Goal: Information Seeking & Learning: Learn about a topic

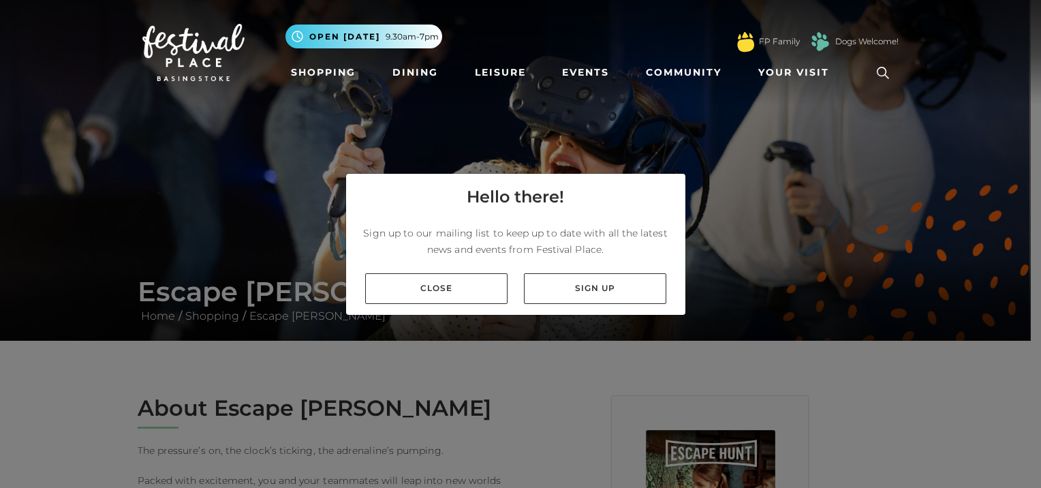
click at [125, 357] on div "Hello there! Sign up to our mailing list to keep up to date with all the latest…" at bounding box center [520, 244] width 1041 height 488
click at [473, 300] on link "Close" at bounding box center [436, 288] width 142 height 31
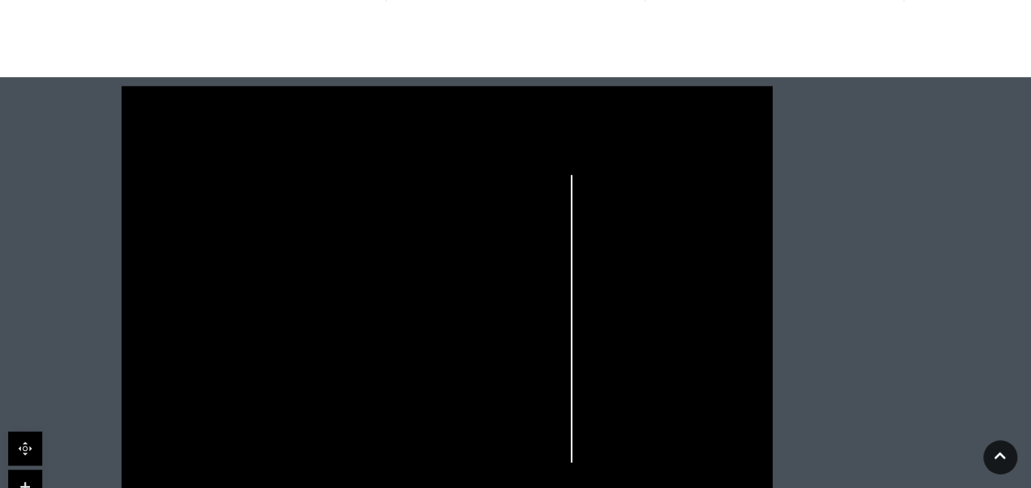
scroll to position [1253, 0]
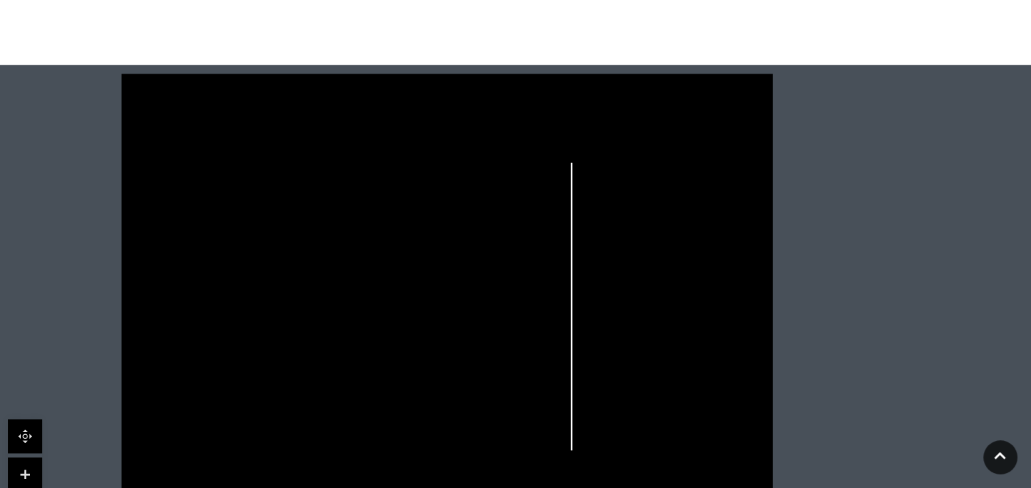
click at [24, 457] on link at bounding box center [25, 474] width 34 height 34
click at [25, 457] on link at bounding box center [25, 474] width 34 height 34
click at [26, 457] on link at bounding box center [25, 474] width 34 height 34
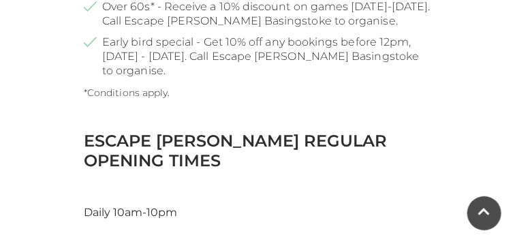
click at [119, 131] on div "Escape Hunt Regular Opening Times Daily 10am-10pm" at bounding box center [258, 176] width 368 height 90
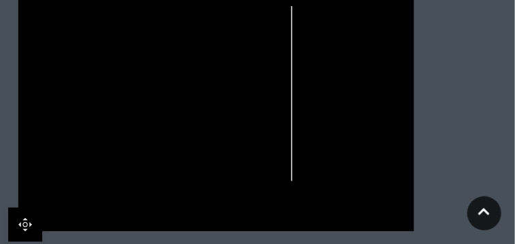
scroll to position [1726, 0]
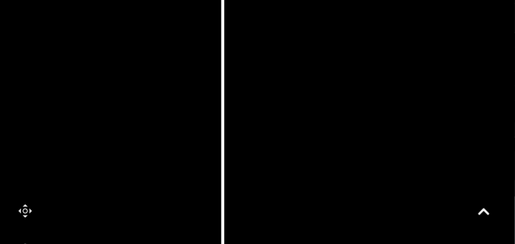
drag, startPoint x: 254, startPoint y: 176, endPoint x: 109, endPoint y: 184, distance: 145.3
click at [109, 214] on rect at bounding box center [99, 227] width 50 height 27
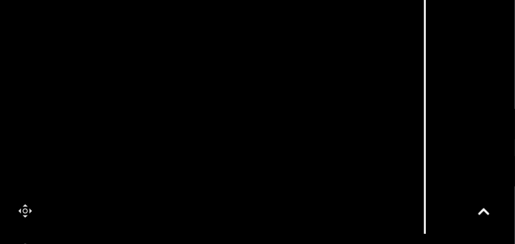
drag, startPoint x: 189, startPoint y: 72, endPoint x: 377, endPoint y: 49, distance: 189.5
click at [377, 92] on rect at bounding box center [372, 105] width 14 height 27
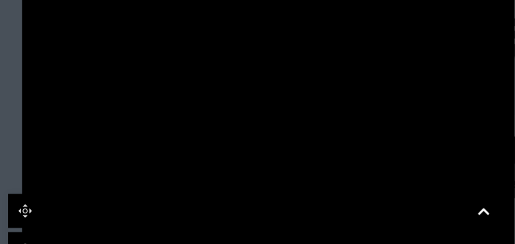
drag, startPoint x: 99, startPoint y: 189, endPoint x: 228, endPoint y: 234, distance: 136.4
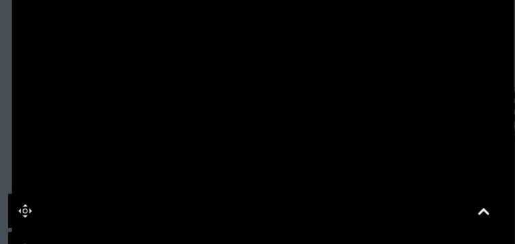
drag, startPoint x: 228, startPoint y: 110, endPoint x: 217, endPoint y: 186, distance: 76.3
click at [217, 186] on polygon at bounding box center [242, 220] width 328 height 380
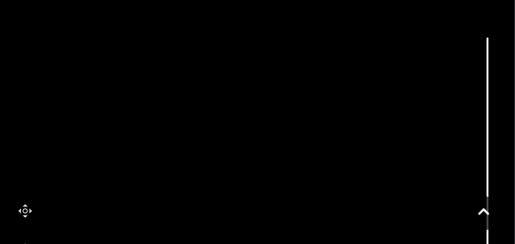
drag, startPoint x: 279, startPoint y: 80, endPoint x: 223, endPoint y: 104, distance: 60.7
click at [223, 138] on polygon at bounding box center [214, 170] width 26 height 64
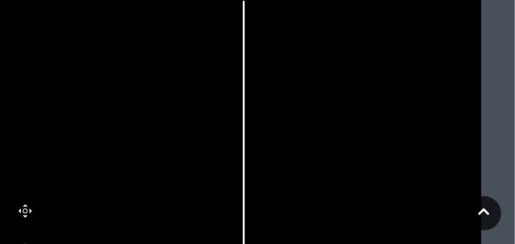
drag, startPoint x: 368, startPoint y: 160, endPoint x: 124, endPoint y: 124, distance: 246.6
click at [124, 124] on icon at bounding box center [156, 179] width 133 height 296
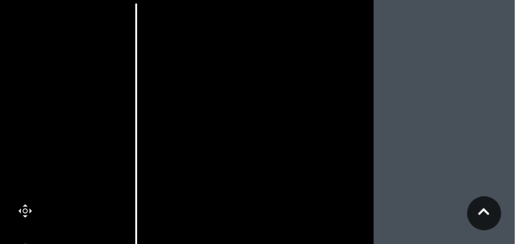
drag, startPoint x: 403, startPoint y: 119, endPoint x: 295, endPoint y: 122, distance: 107.7
click at [295, 138] on rect at bounding box center [298, 169] width 30 height 62
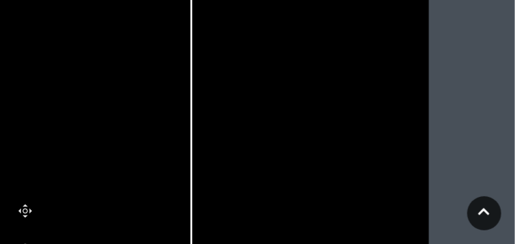
drag, startPoint x: 332, startPoint y: 169, endPoint x: 388, endPoint y: 118, distance: 75.2
click at [388, 118] on icon at bounding box center [44, 118] width 981 height 543
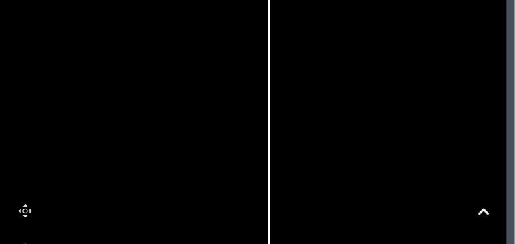
drag, startPoint x: 173, startPoint y: 94, endPoint x: 251, endPoint y: 140, distance: 90.4
click at [251, 140] on icon at bounding box center [121, 165] width 981 height 543
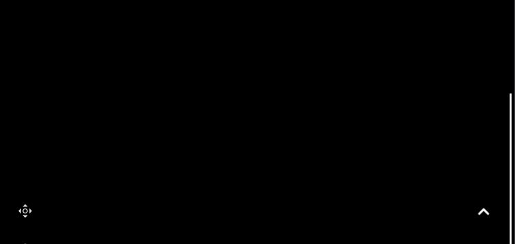
drag, startPoint x: 205, startPoint y: 141, endPoint x: 462, endPoint y: 258, distance: 282.3
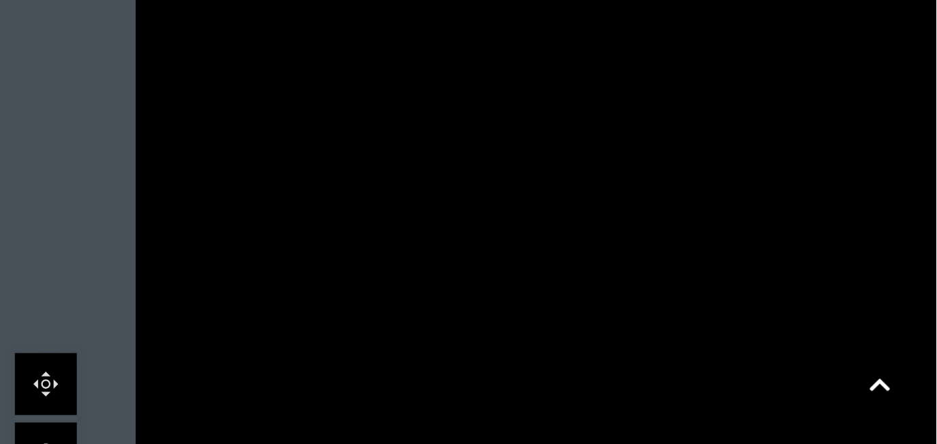
scroll to position [1586, 0]
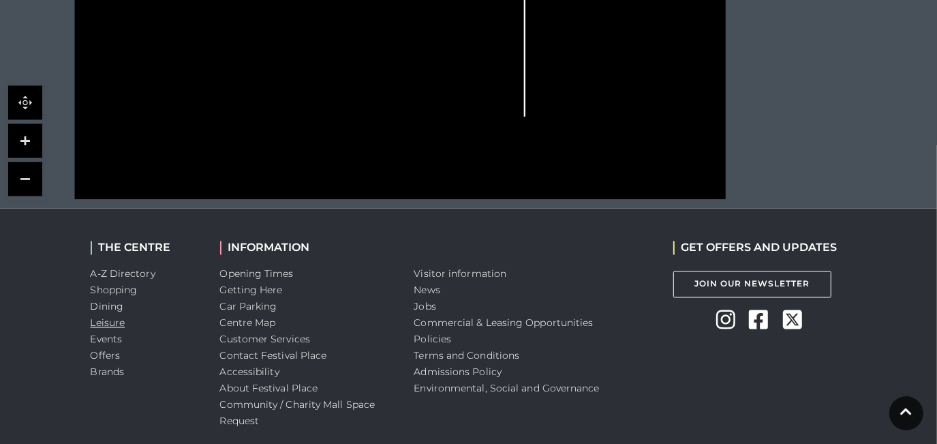
click at [107, 317] on link "Leisure" at bounding box center [108, 323] width 35 height 12
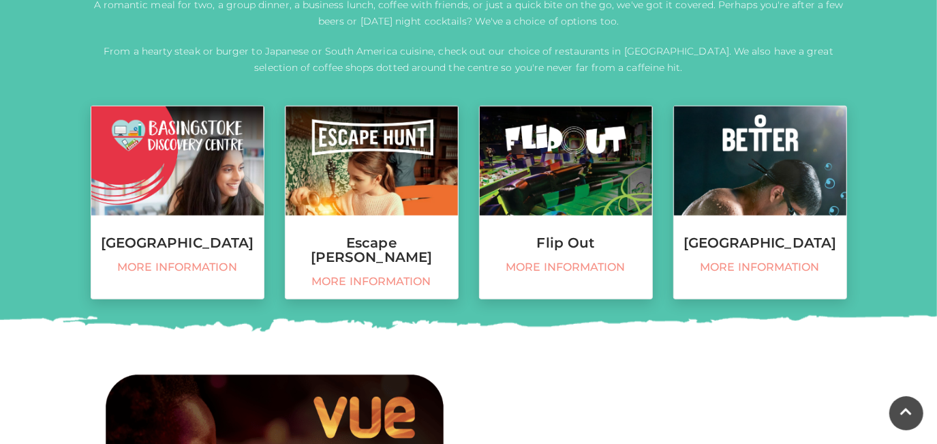
scroll to position [566, 0]
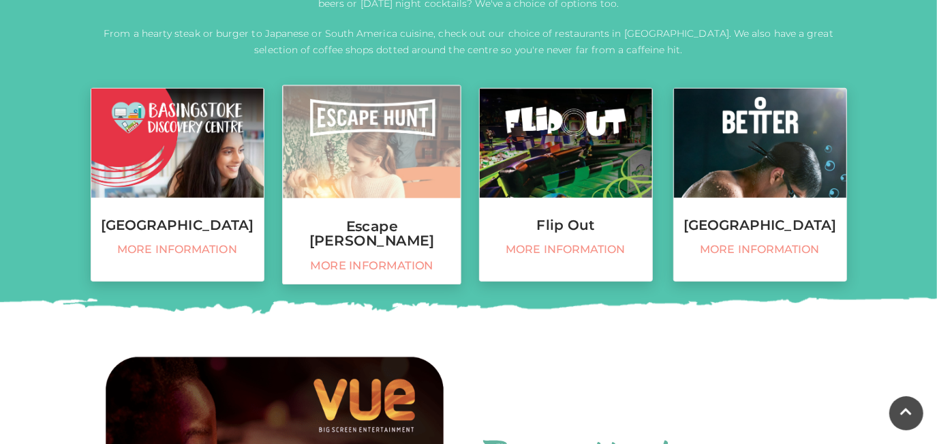
click at [409, 259] on span "More information" at bounding box center [372, 266] width 164 height 14
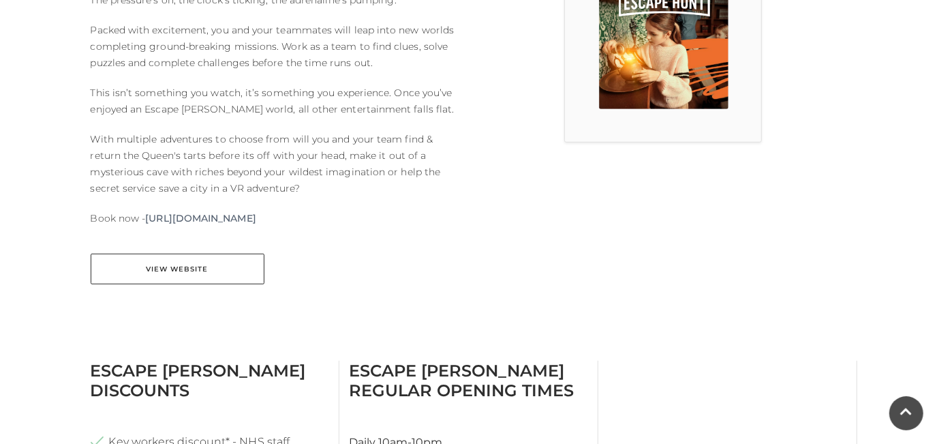
scroll to position [456, 0]
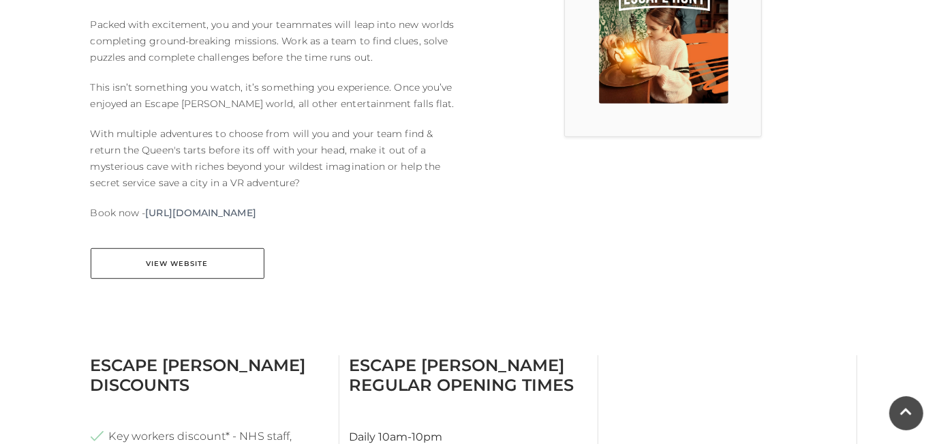
click at [686, 65] on img at bounding box center [663, 38] width 129 height 129
click at [255, 216] on link "[URL][DOMAIN_NAME]" at bounding box center [200, 212] width 110 height 16
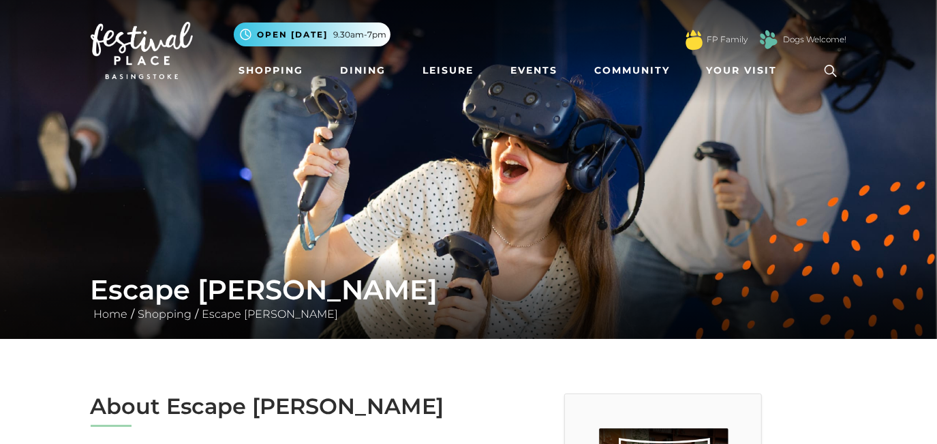
scroll to position [0, 0]
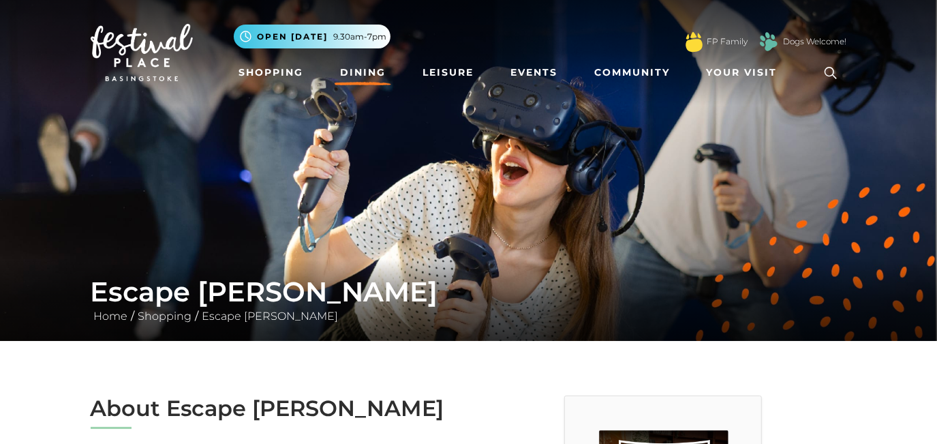
click at [357, 70] on link "Dining" at bounding box center [363, 72] width 57 height 25
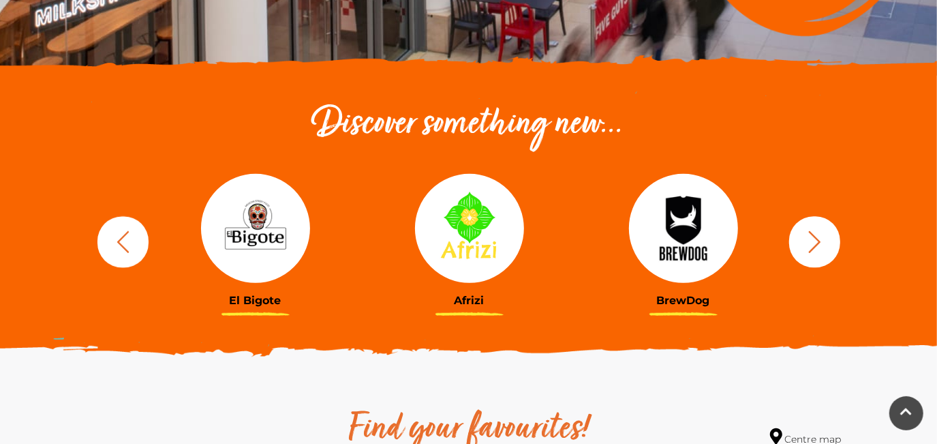
scroll to position [421, 0]
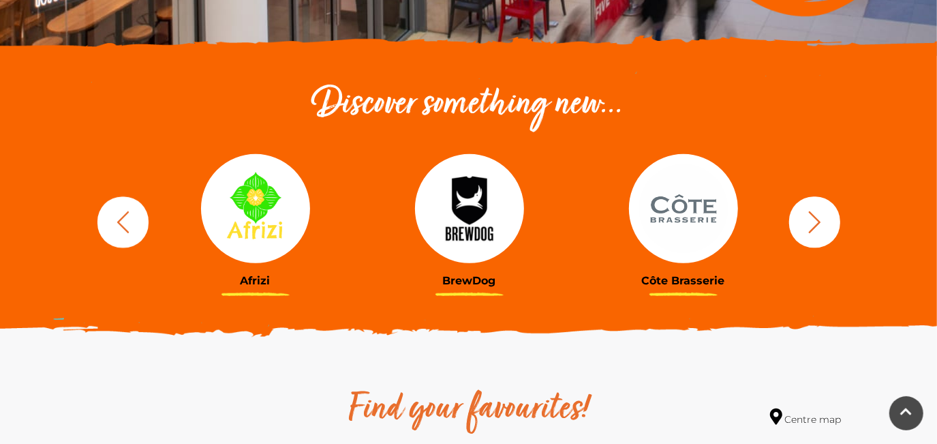
click at [120, 229] on icon "button" at bounding box center [122, 221] width 25 height 25
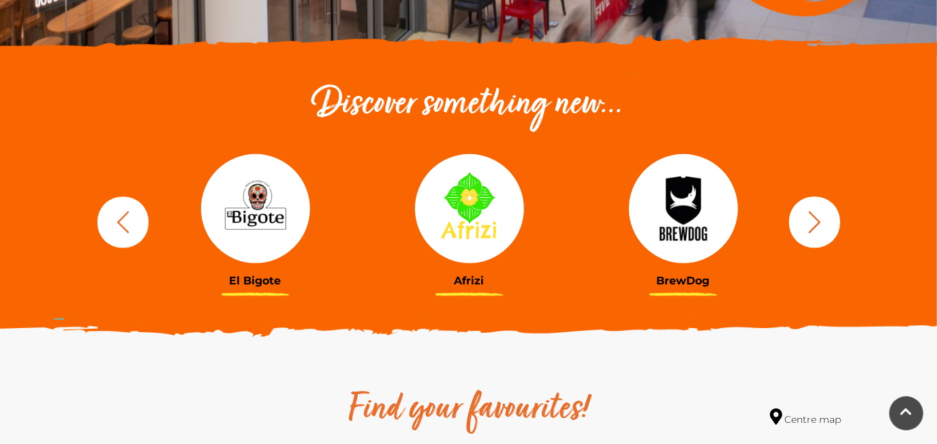
click at [242, 219] on img at bounding box center [255, 208] width 109 height 109
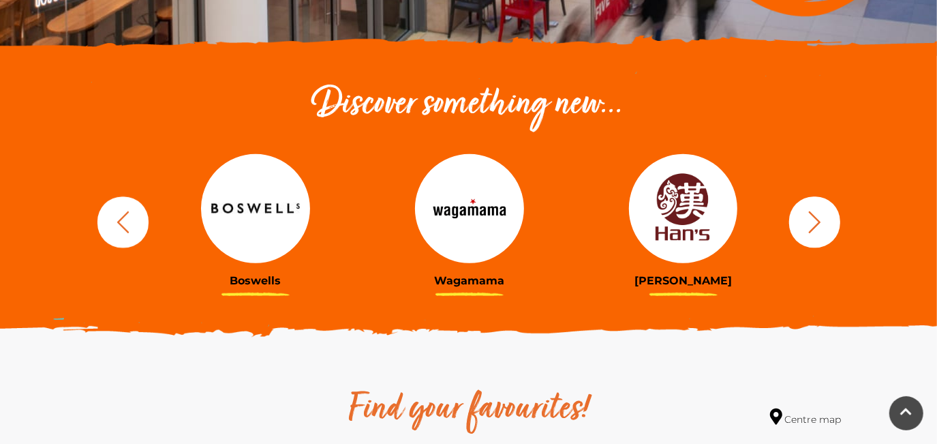
click at [803, 218] on icon "button" at bounding box center [814, 221] width 25 height 25
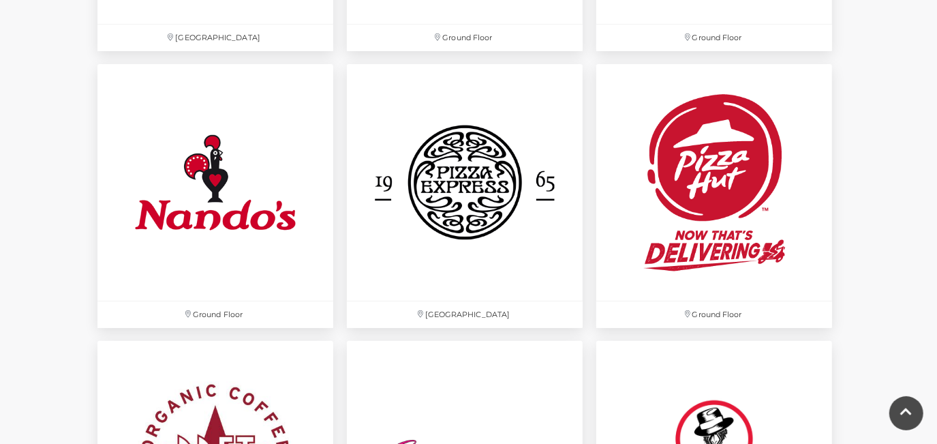
scroll to position [3600, 0]
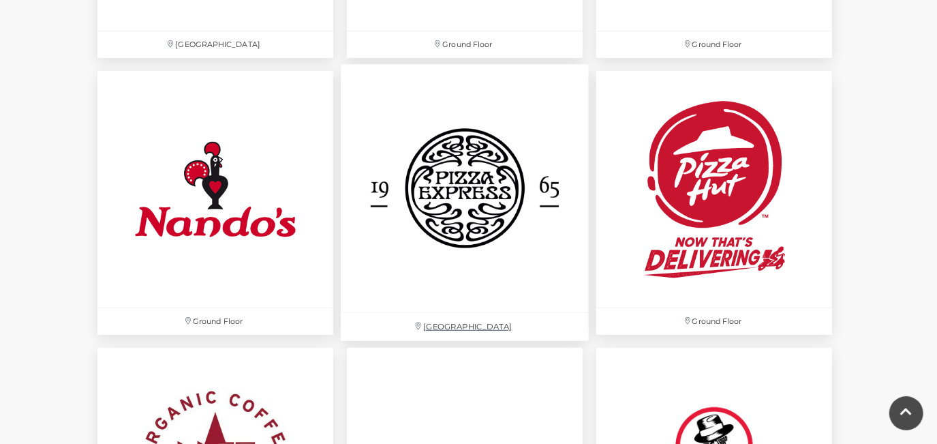
click at [463, 196] on img at bounding box center [465, 189] width 248 height 248
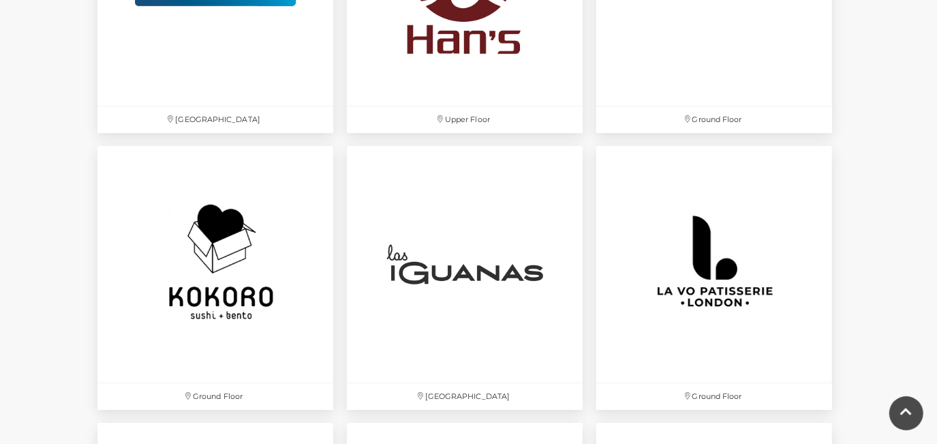
scroll to position [2966, 0]
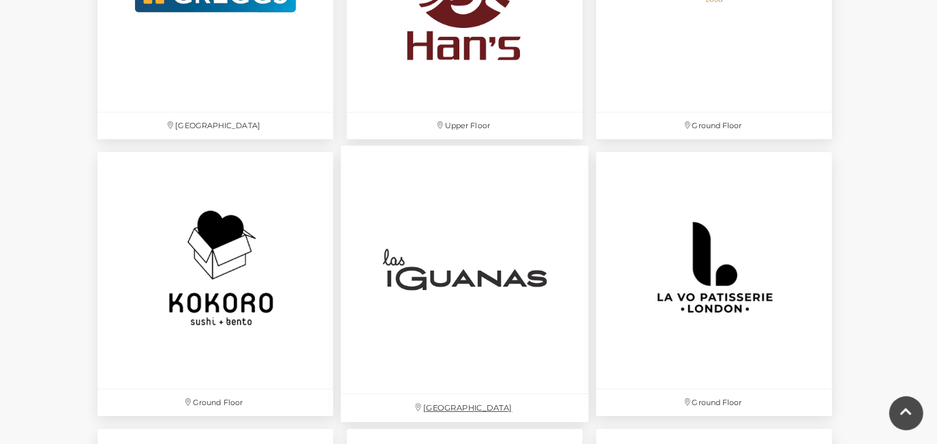
click at [520, 251] on img at bounding box center [465, 270] width 248 height 248
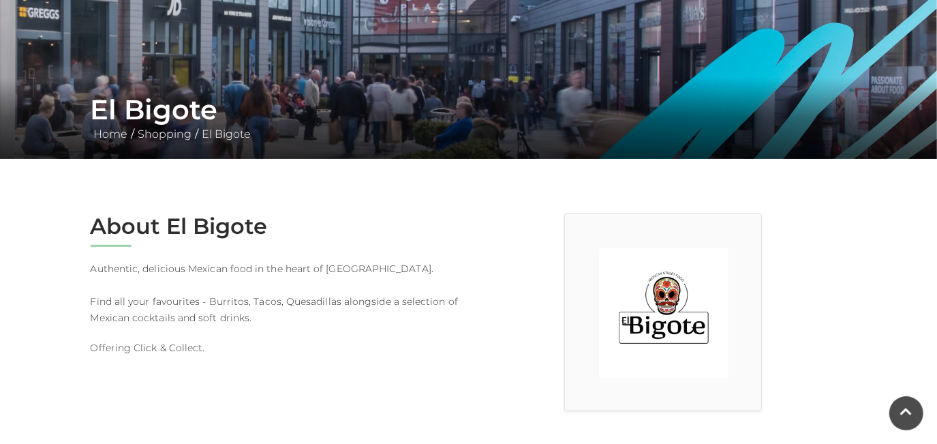
scroll to position [194, 0]
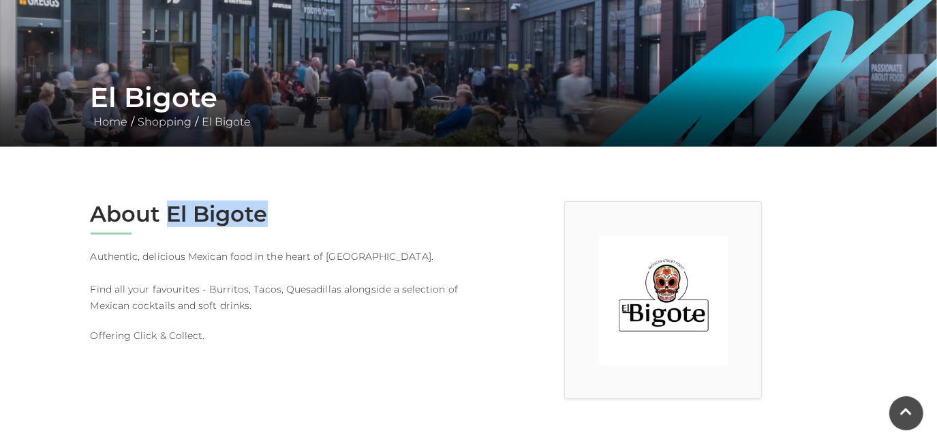
drag, startPoint x: 267, startPoint y: 213, endPoint x: 170, endPoint y: 220, distance: 97.7
click at [170, 220] on h2 "About El Bigote" at bounding box center [275, 214] width 368 height 26
copy h2 "El Bigote"
click at [170, 220] on h2 "About El Bigote" at bounding box center [275, 214] width 368 height 26
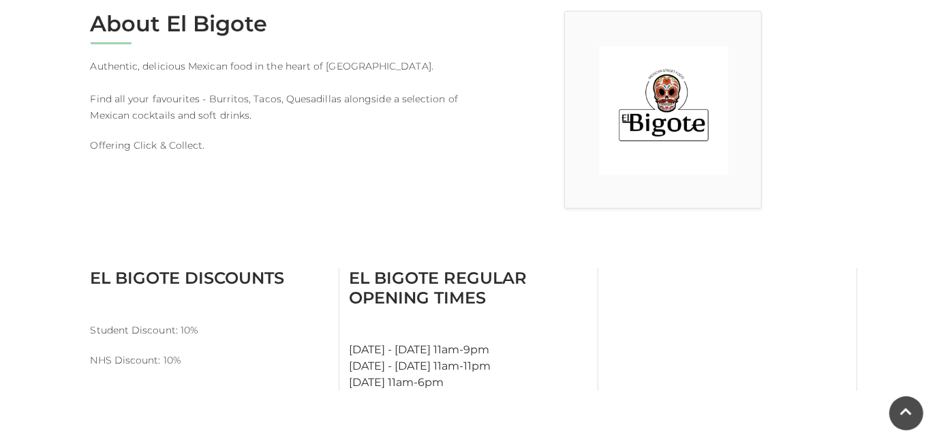
scroll to position [388, 0]
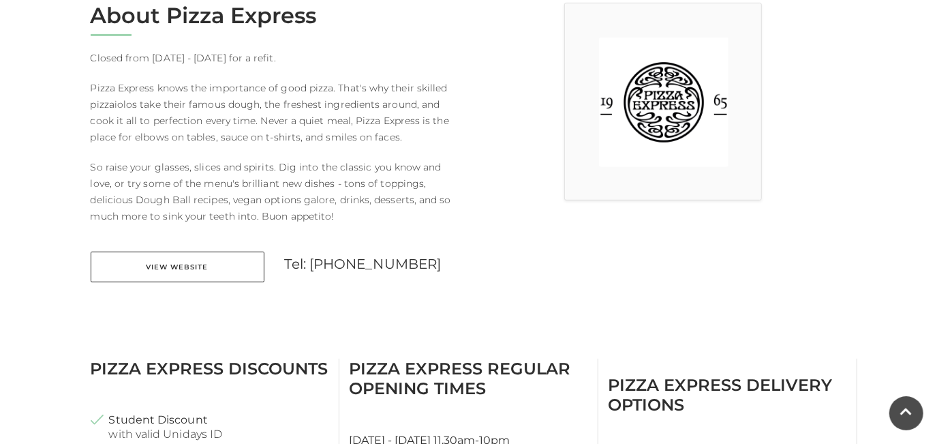
scroll to position [394, 0]
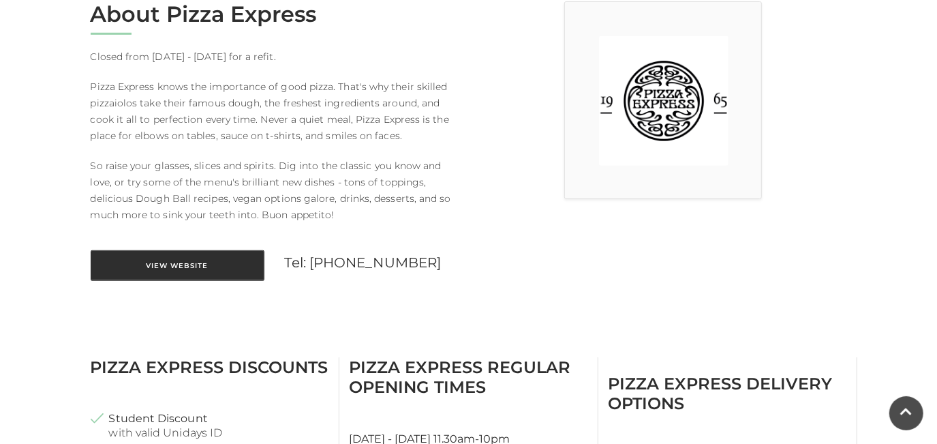
click at [211, 268] on link "View Website" at bounding box center [178, 265] width 174 height 31
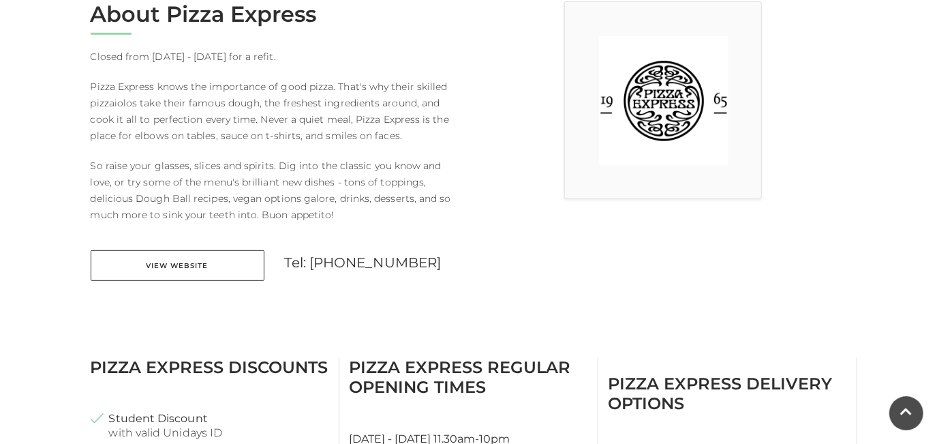
click at [450, 336] on main "Pizza Express Home / Shopping / Pizza Express About Pizza Express Closed from […" at bounding box center [468, 355] width 937 height 1499
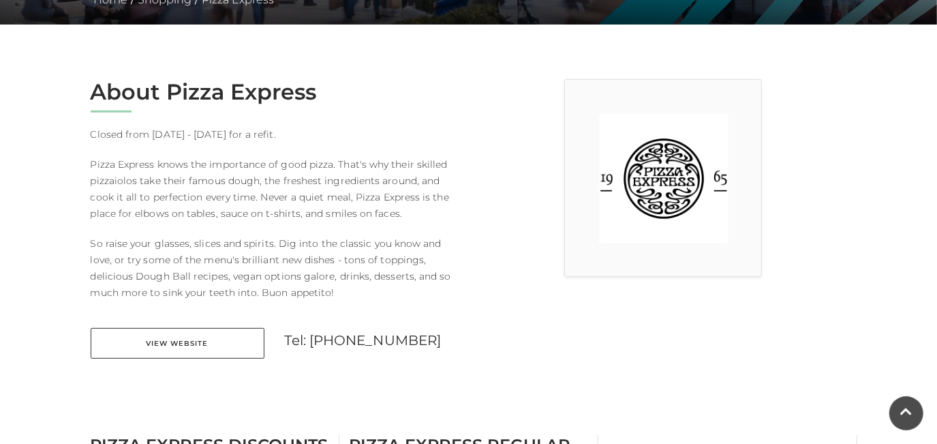
scroll to position [314, 0]
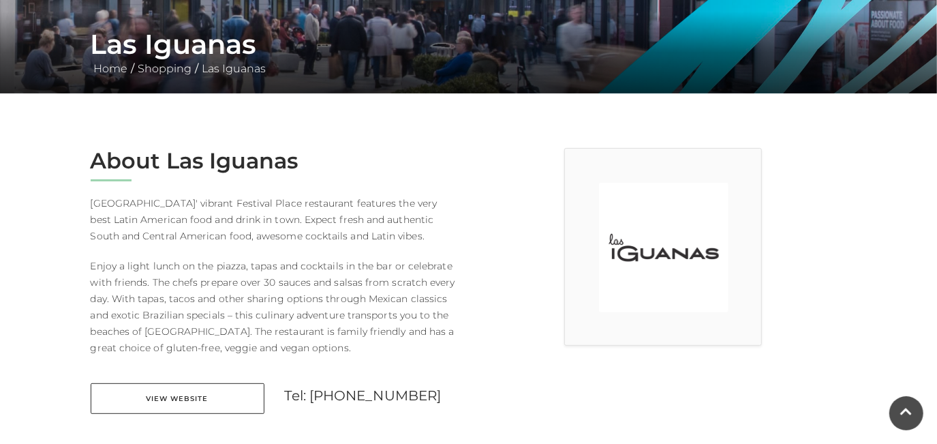
scroll to position [273, 0]
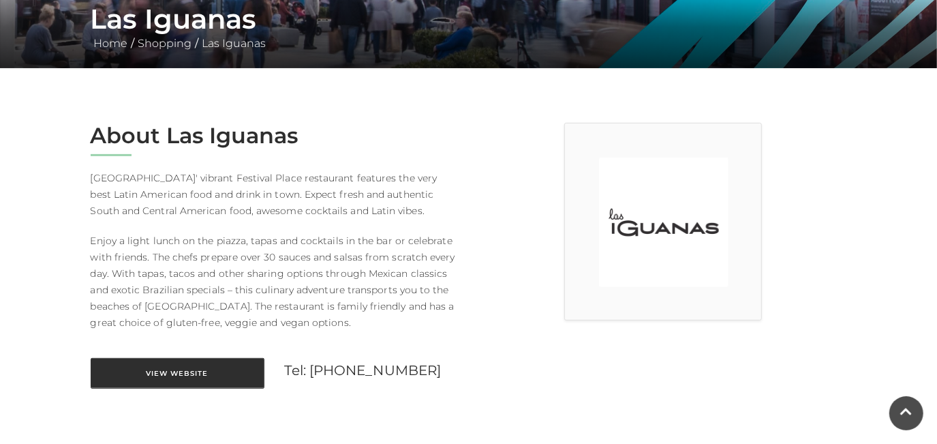
click at [207, 375] on link "View Website" at bounding box center [178, 373] width 174 height 31
